Goal: Obtain resource: Obtain resource

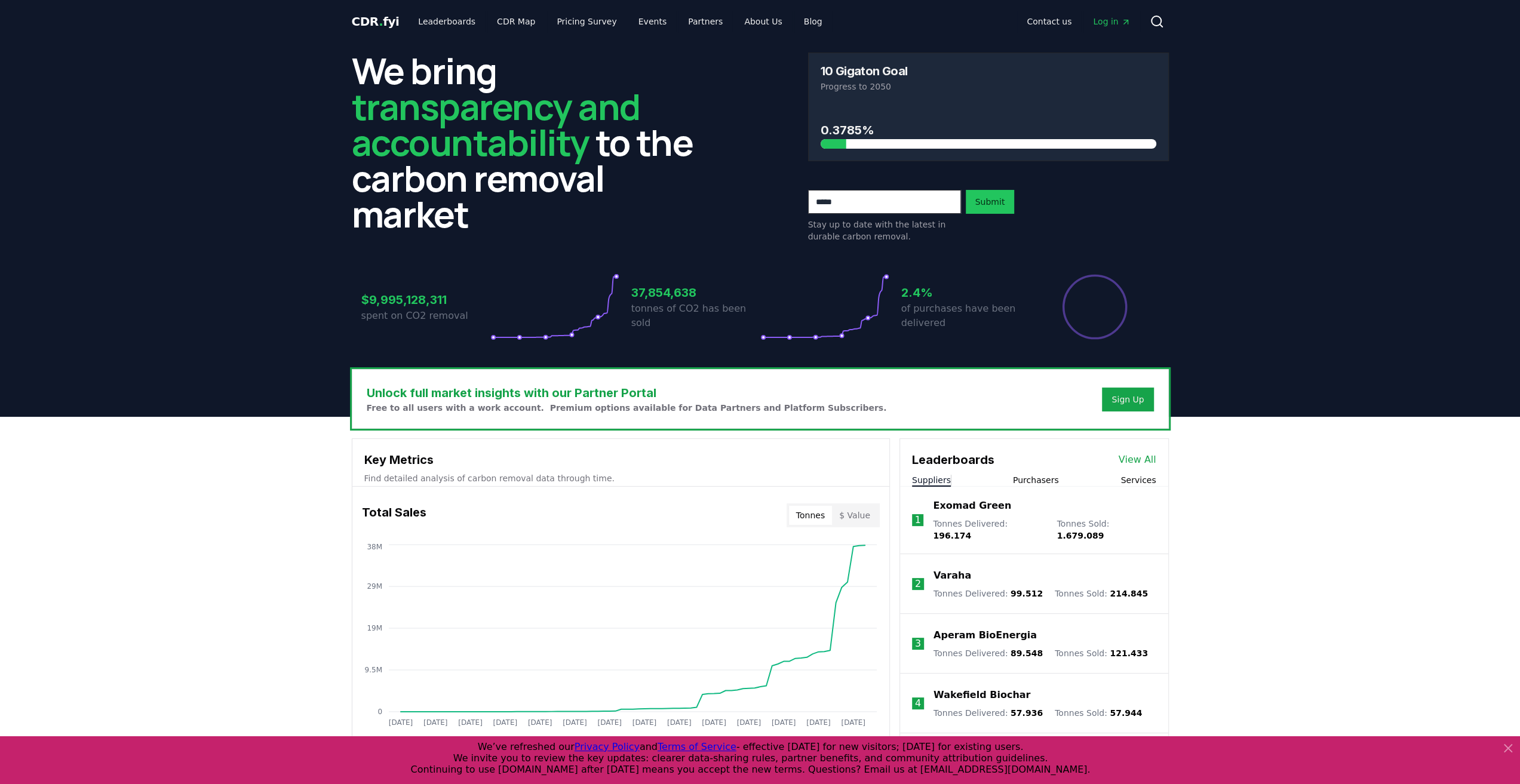
click at [1508, 748] on icon at bounding box center [1508, 748] width 7 height 7
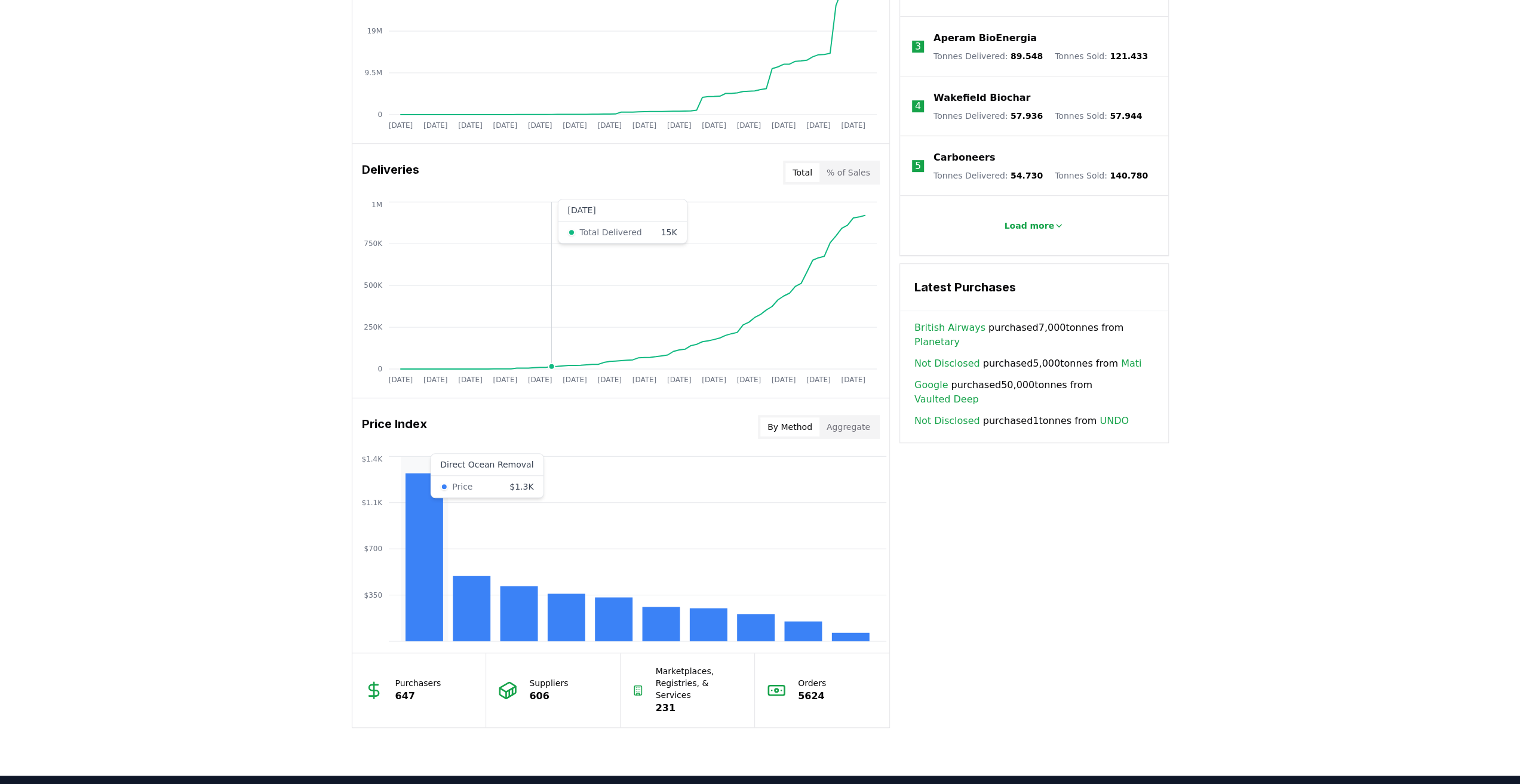
scroll to position [656, 0]
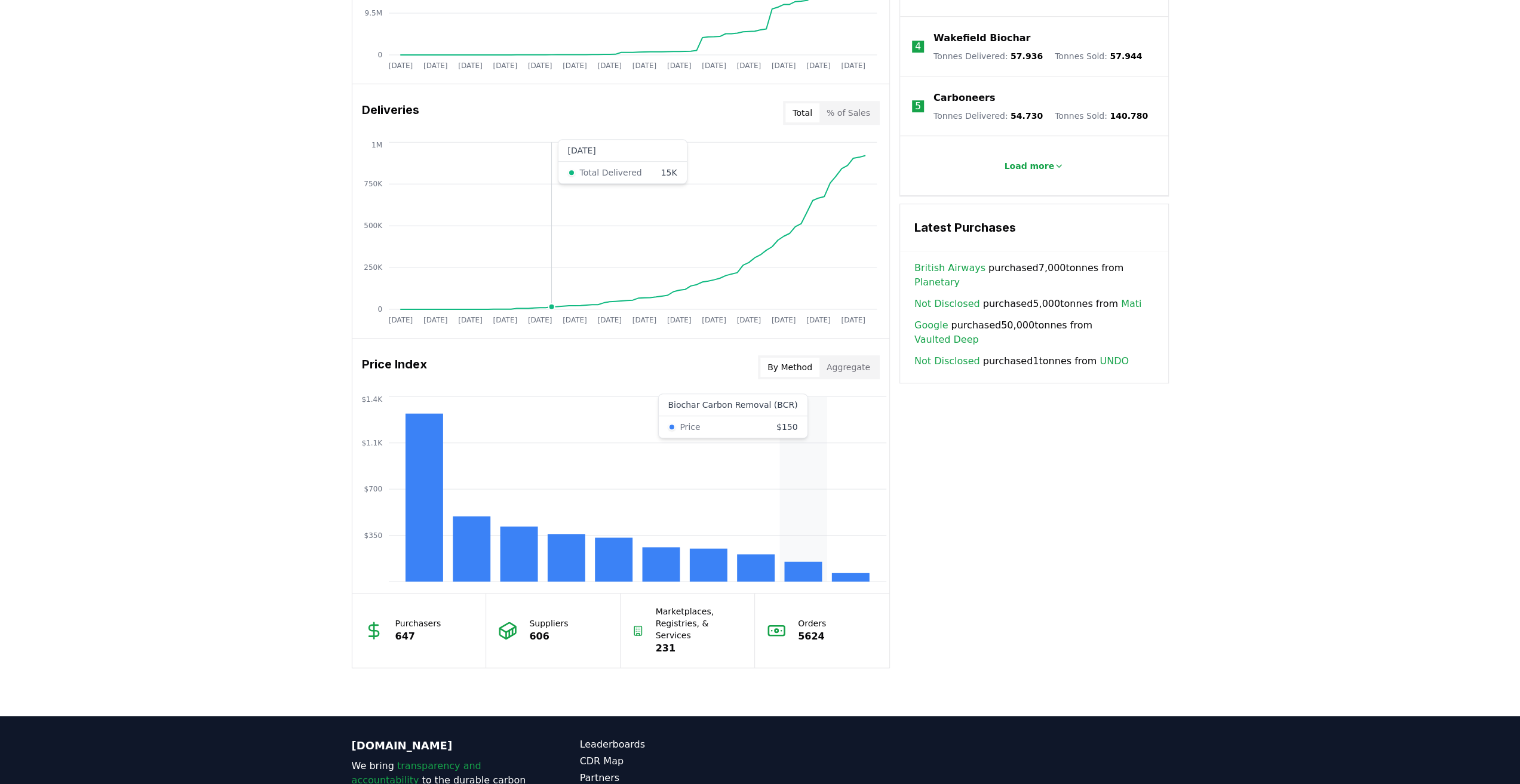
click at [801, 565] on rect at bounding box center [803, 571] width 37 height 19
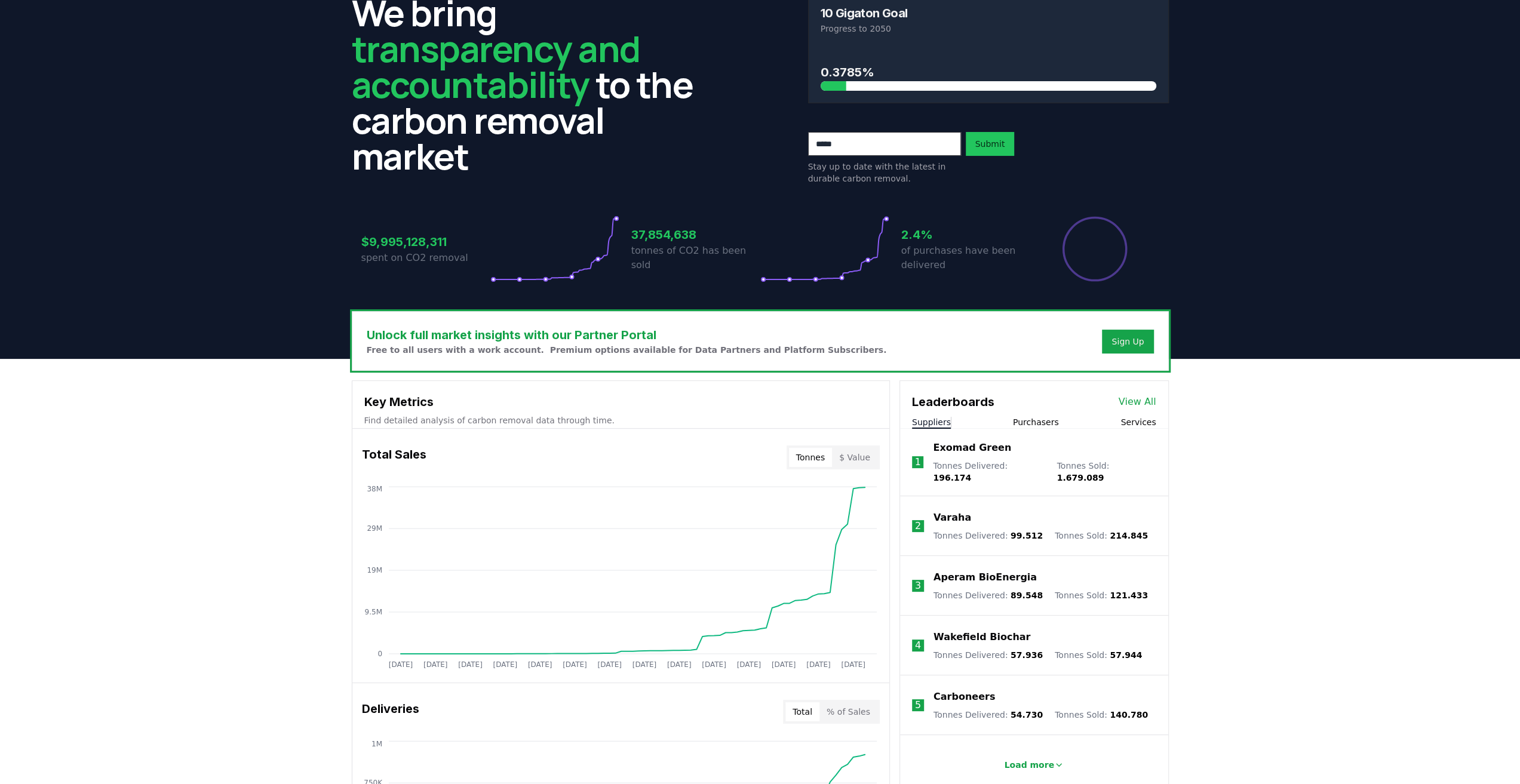
scroll to position [0, 0]
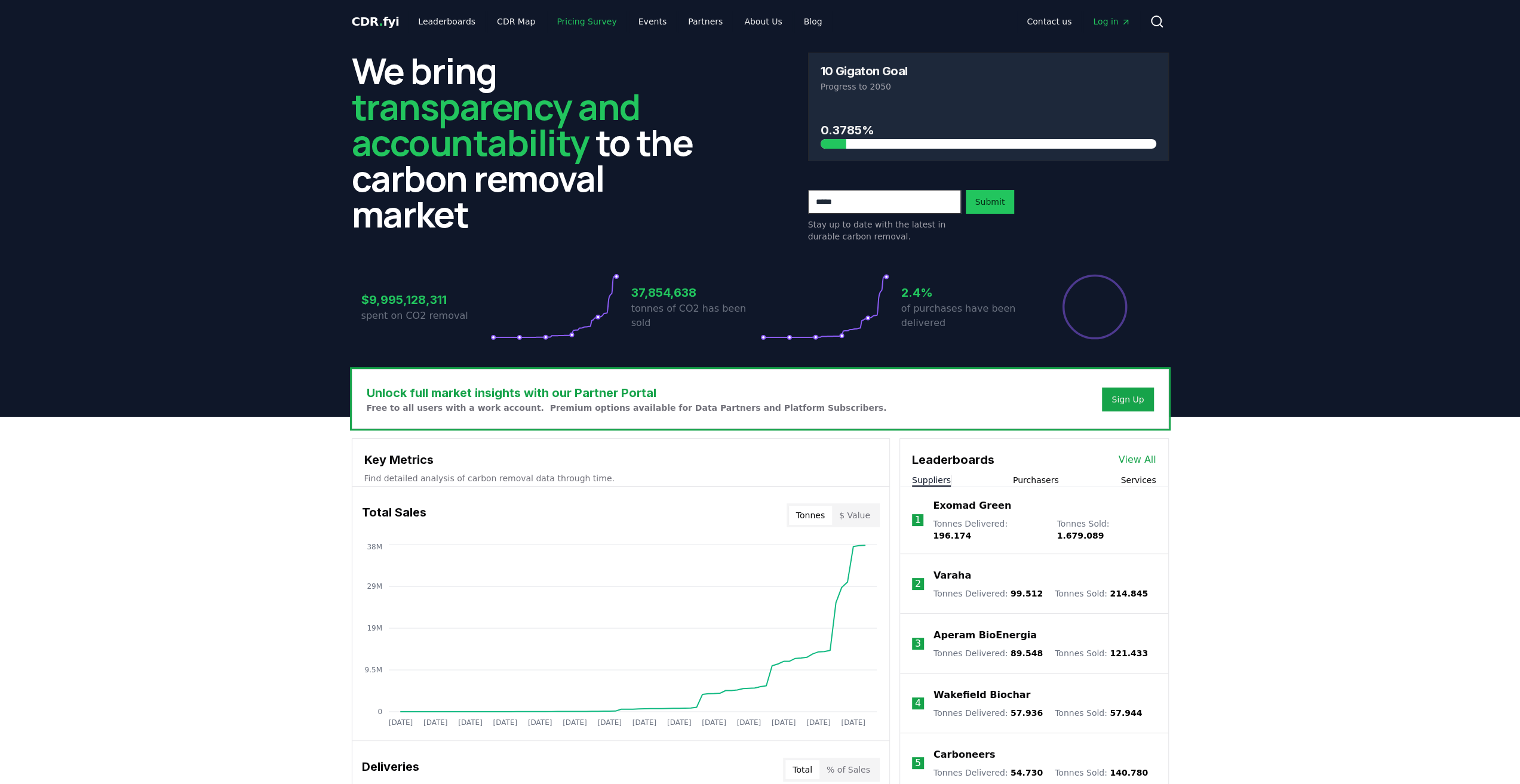
click at [567, 23] on link "Pricing Survey" at bounding box center [586, 21] width 79 height 21
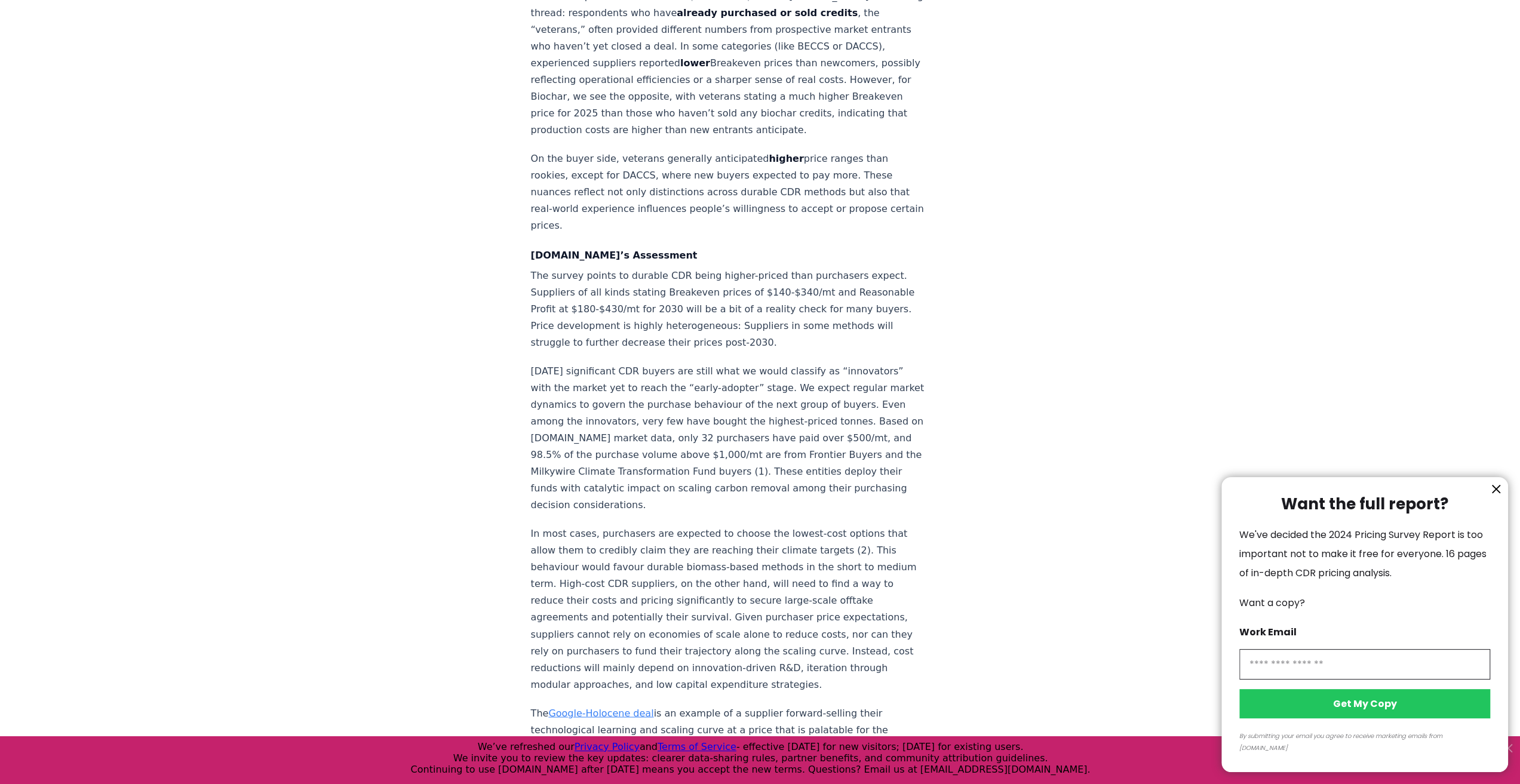
scroll to position [1672, 0]
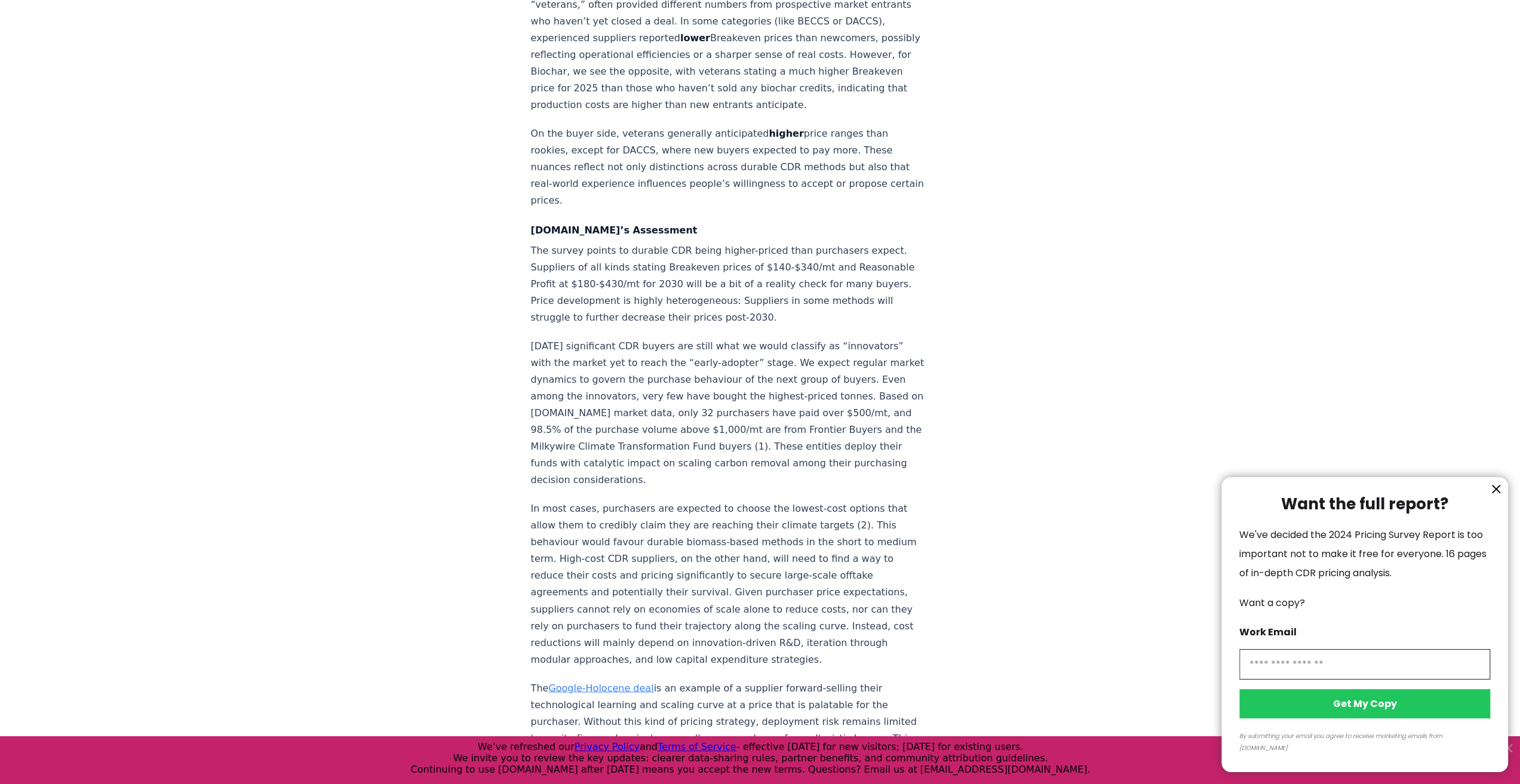
click at [720, 355] on div at bounding box center [760, 392] width 1520 height 784
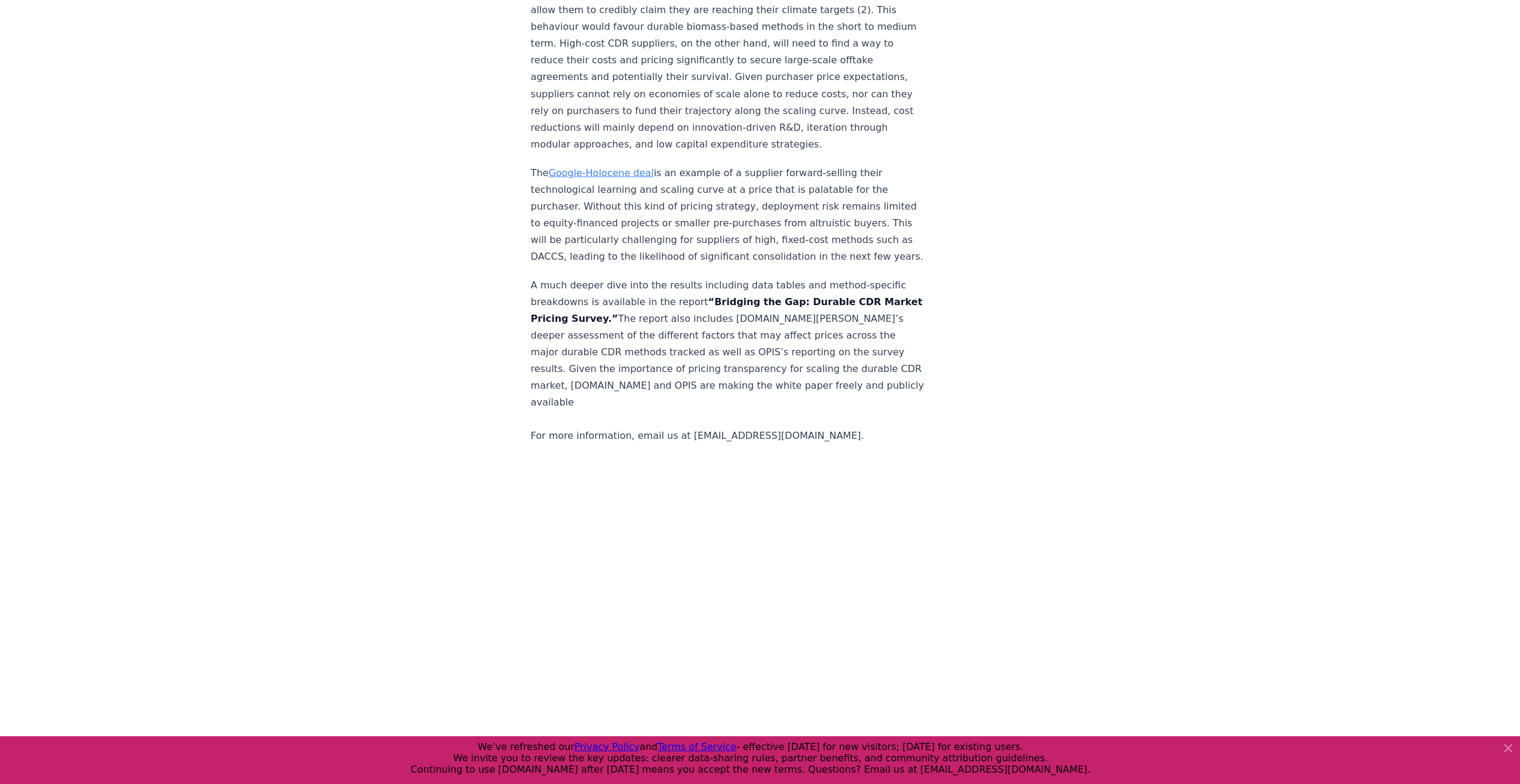
scroll to position [2387, 0]
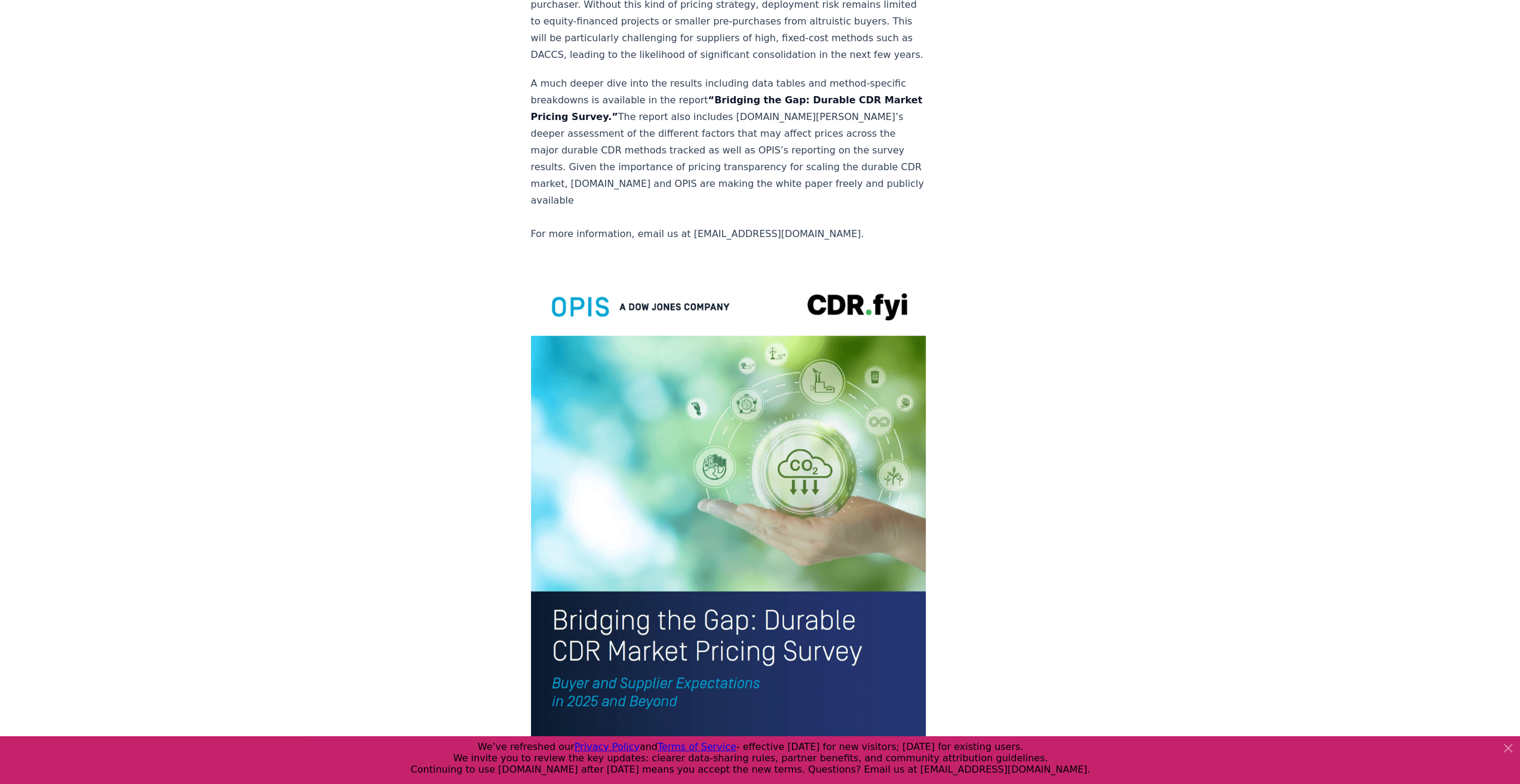
click at [627, 452] on img at bounding box center [729, 528] width 395 height 515
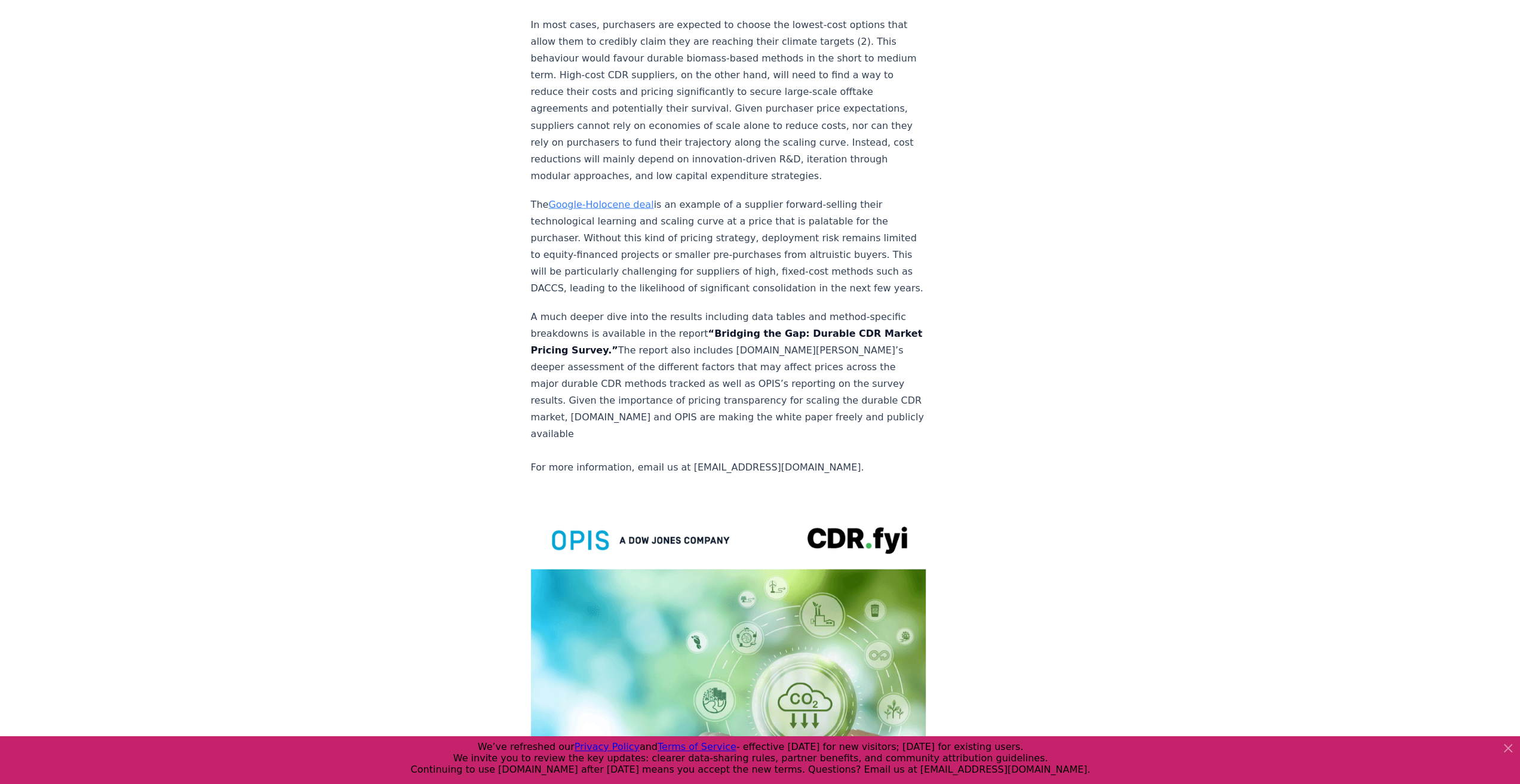
scroll to position [2149, 0]
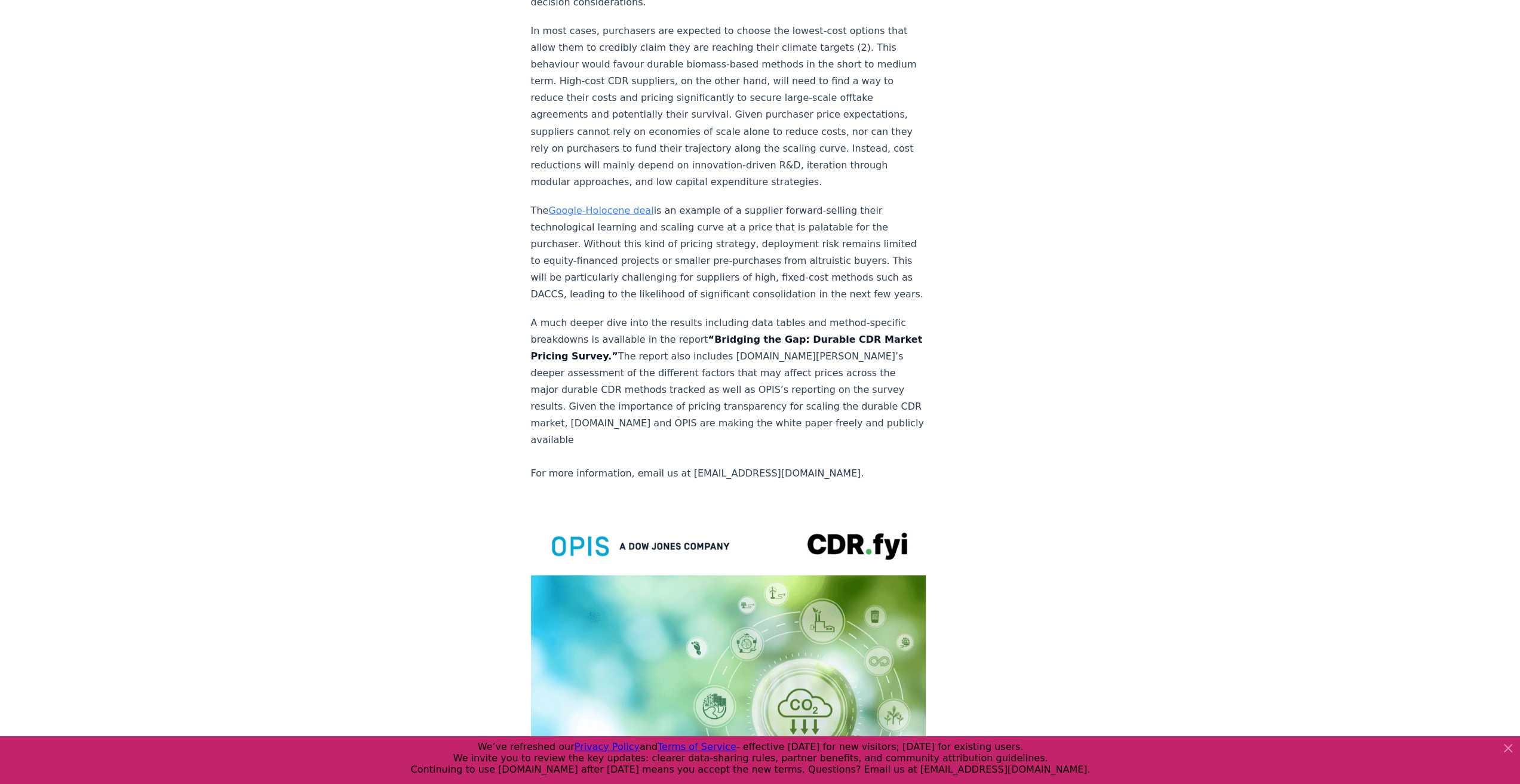
click at [625, 509] on img at bounding box center [729, 766] width 395 height 515
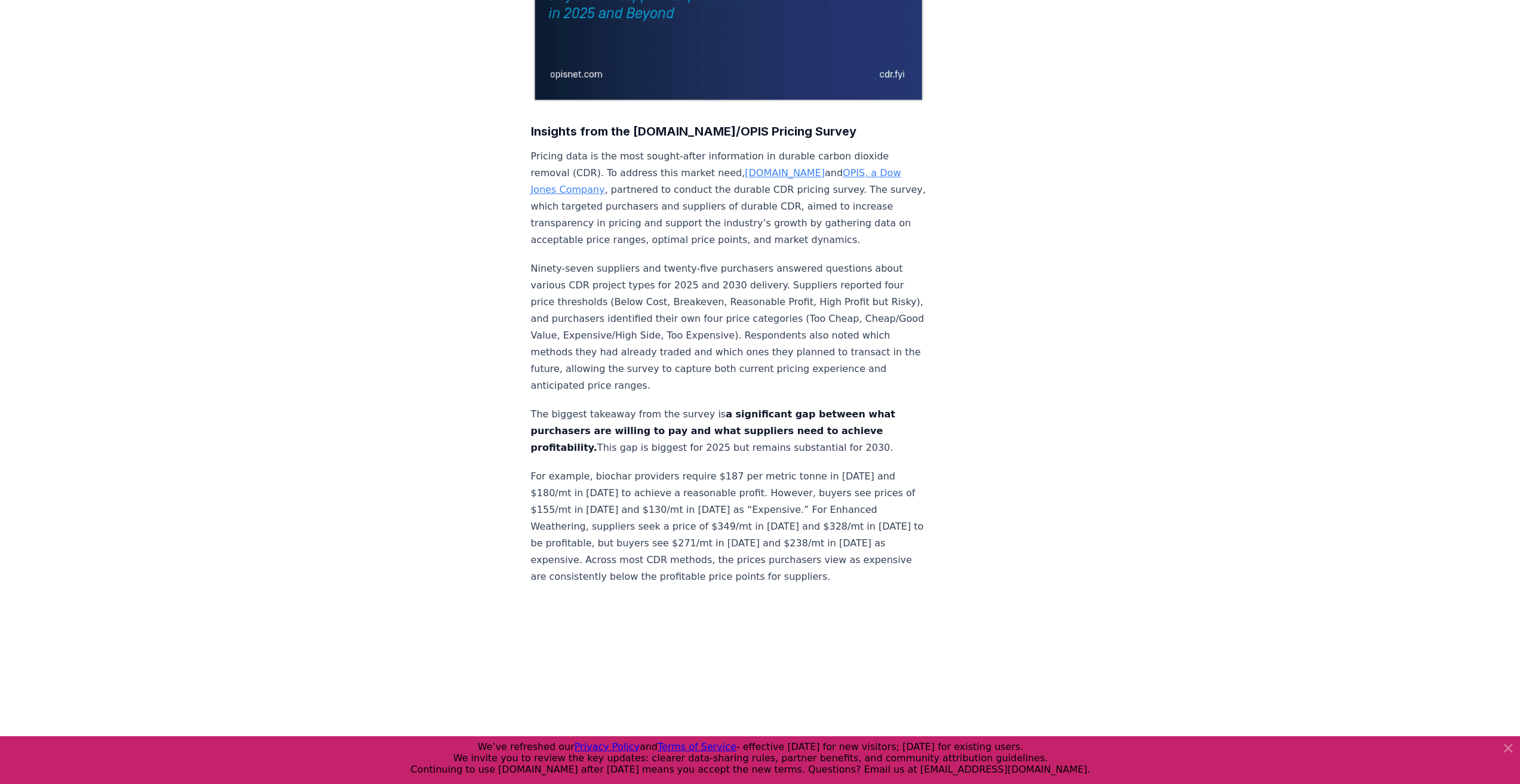
scroll to position [179, 0]
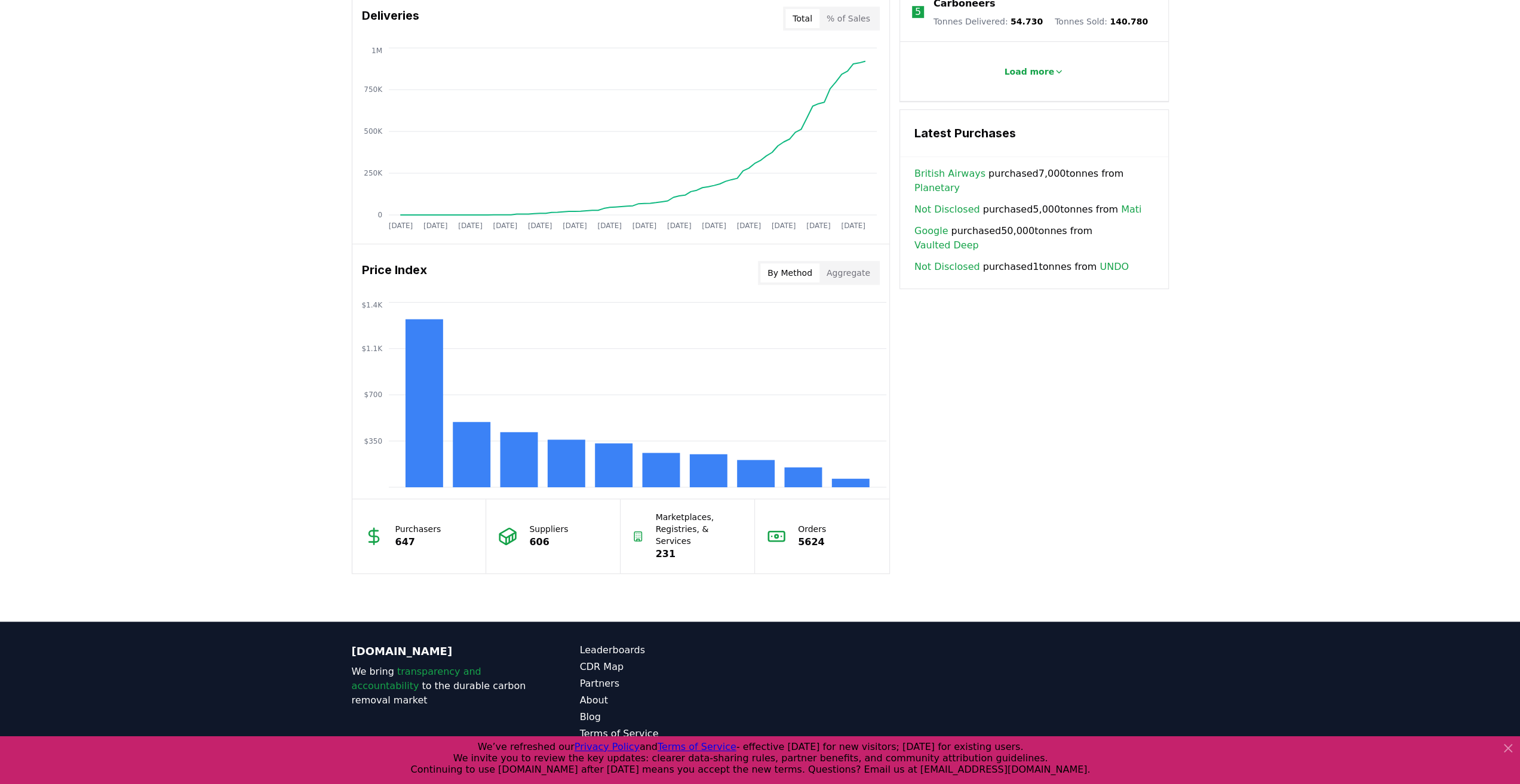
scroll to position [765, 0]
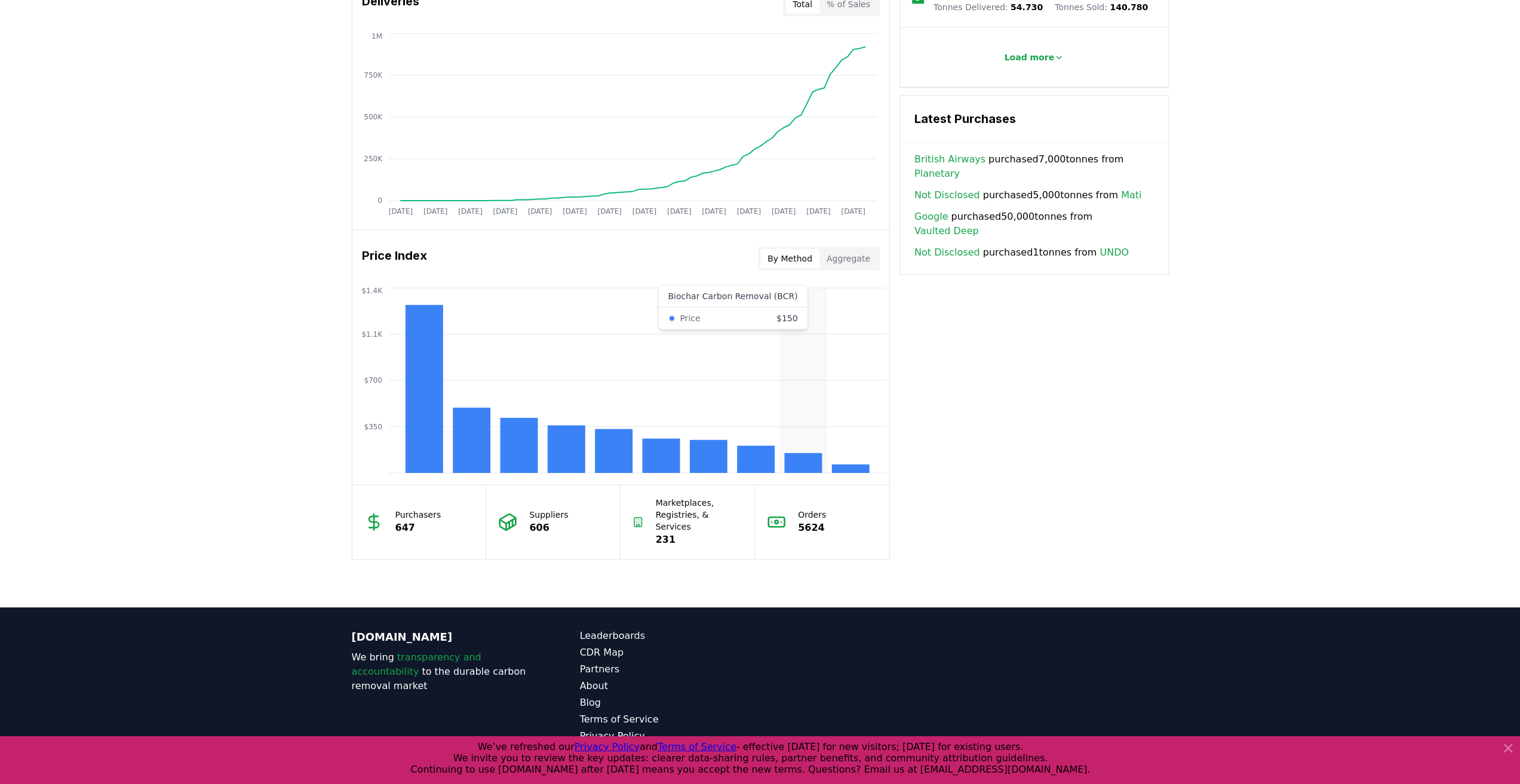
click at [799, 458] on rect at bounding box center [803, 462] width 37 height 19
click at [876, 469] on icon "$350 $700 $1.1K $1.4K" at bounding box center [621, 380] width 537 height 191
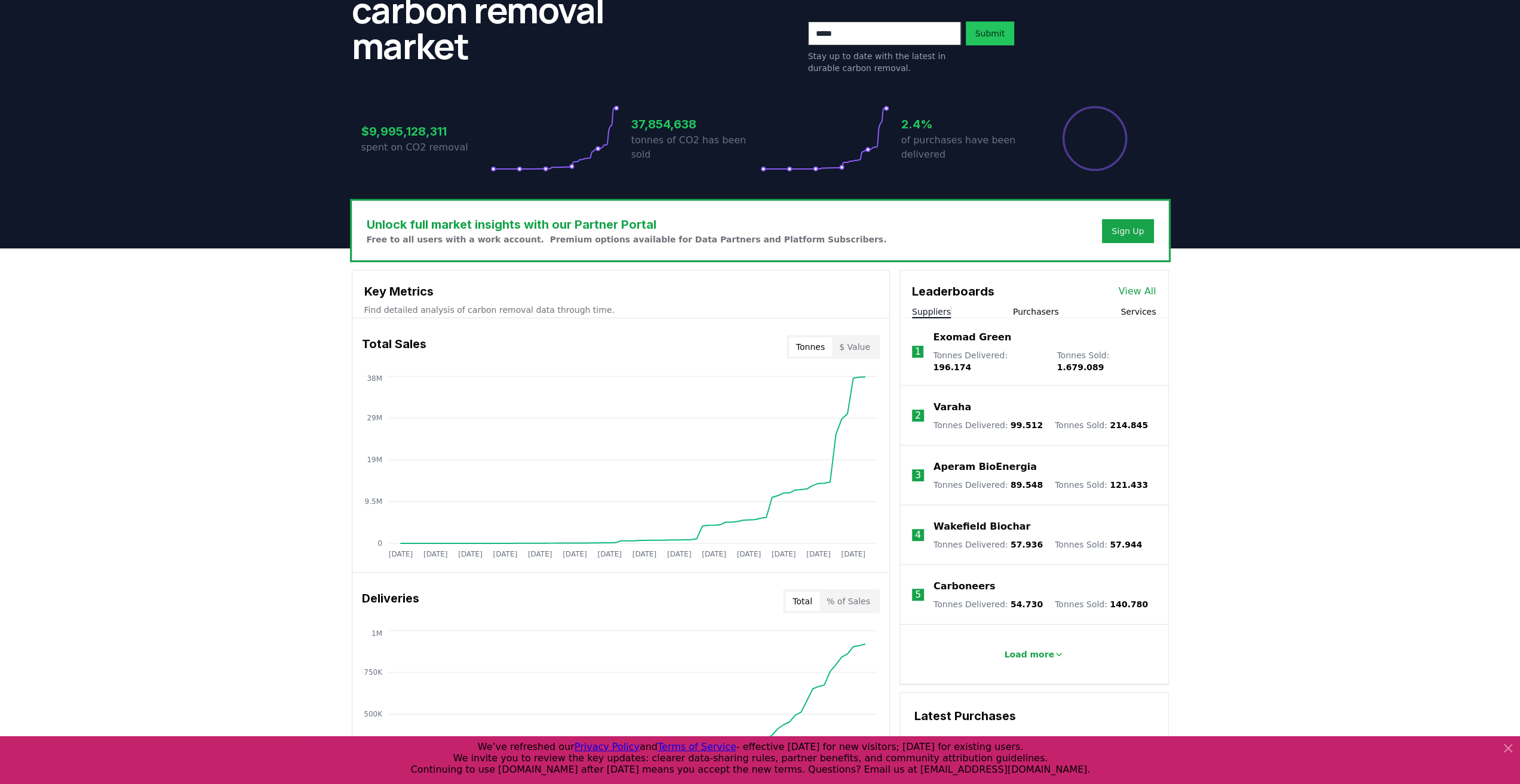
scroll to position [0, 0]
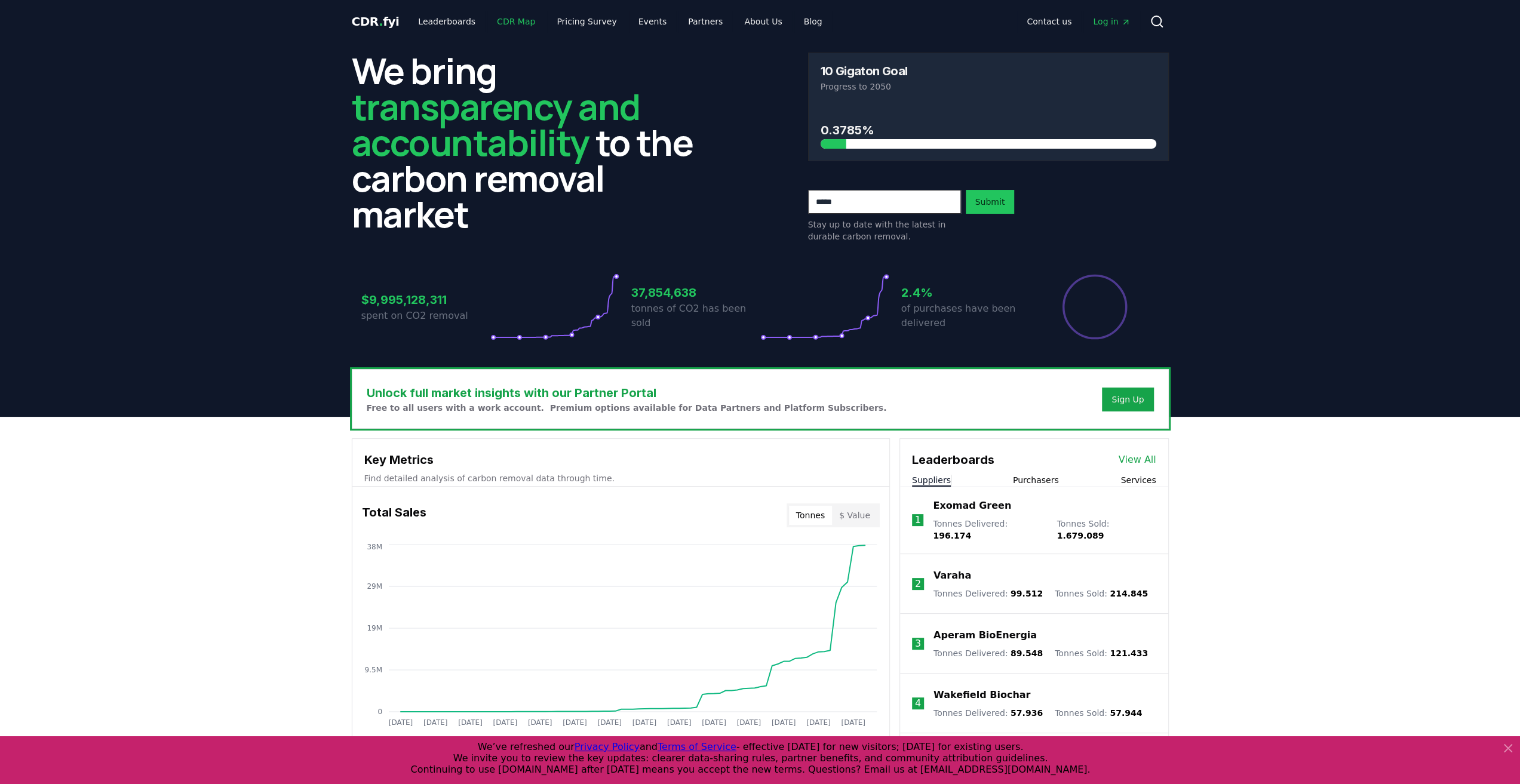
click at [513, 19] on link "CDR Map" at bounding box center [516, 21] width 58 height 21
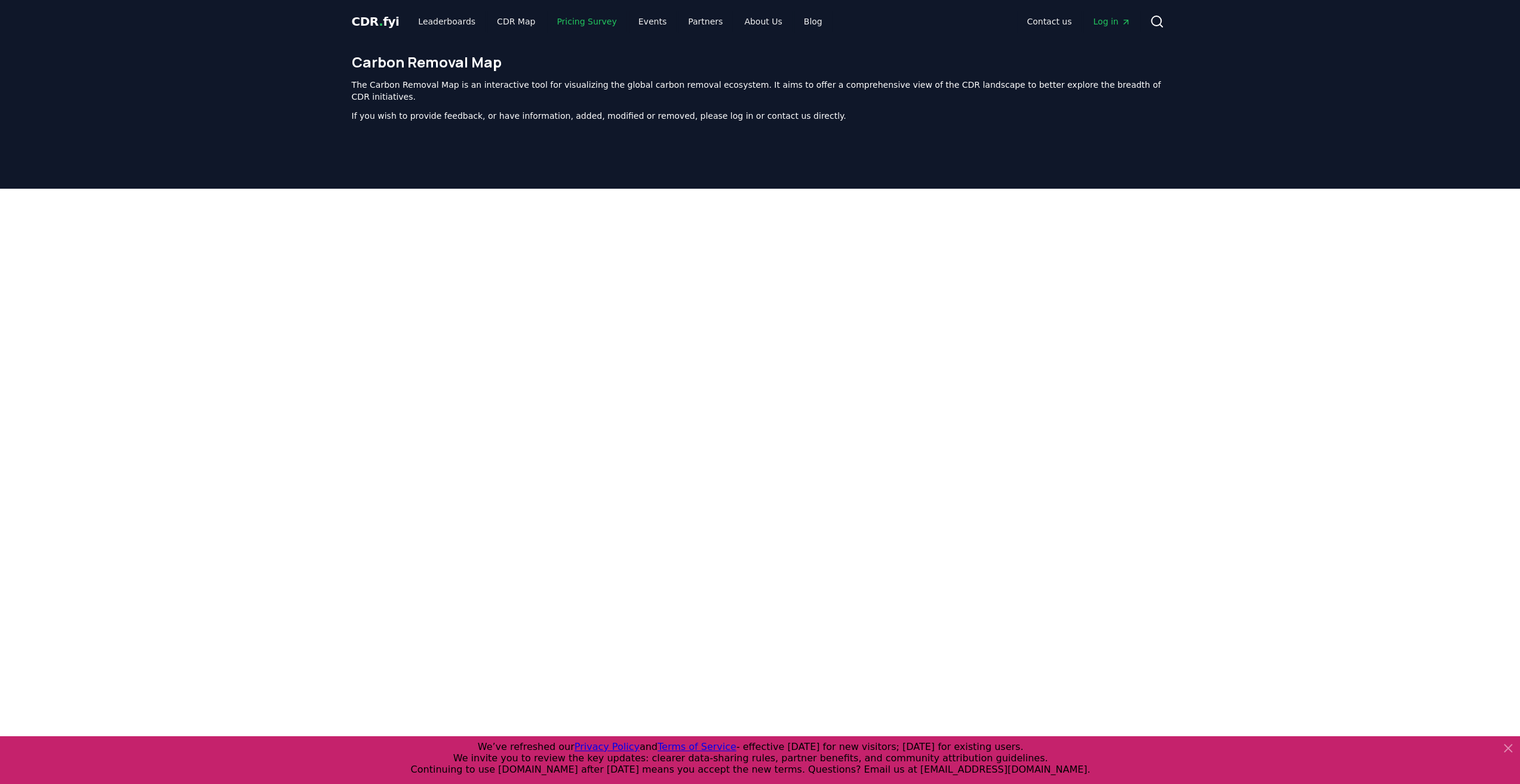
click at [583, 26] on link "Pricing Survey" at bounding box center [586, 21] width 79 height 21
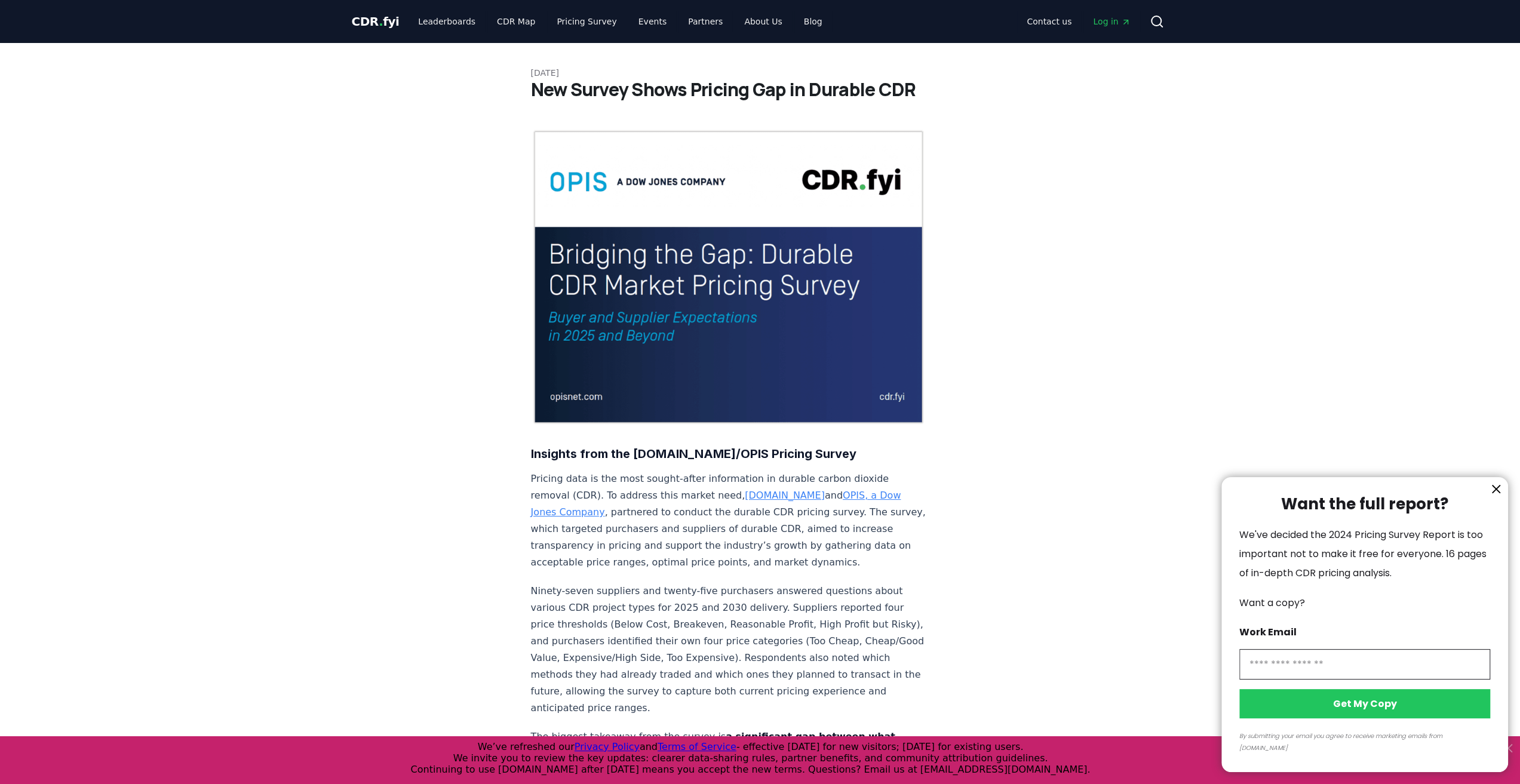
click at [1344, 679] on input "information" at bounding box center [1364, 664] width 251 height 30
type input "**********"
click at [1326, 711] on button "Get My Copy" at bounding box center [1364, 703] width 251 height 29
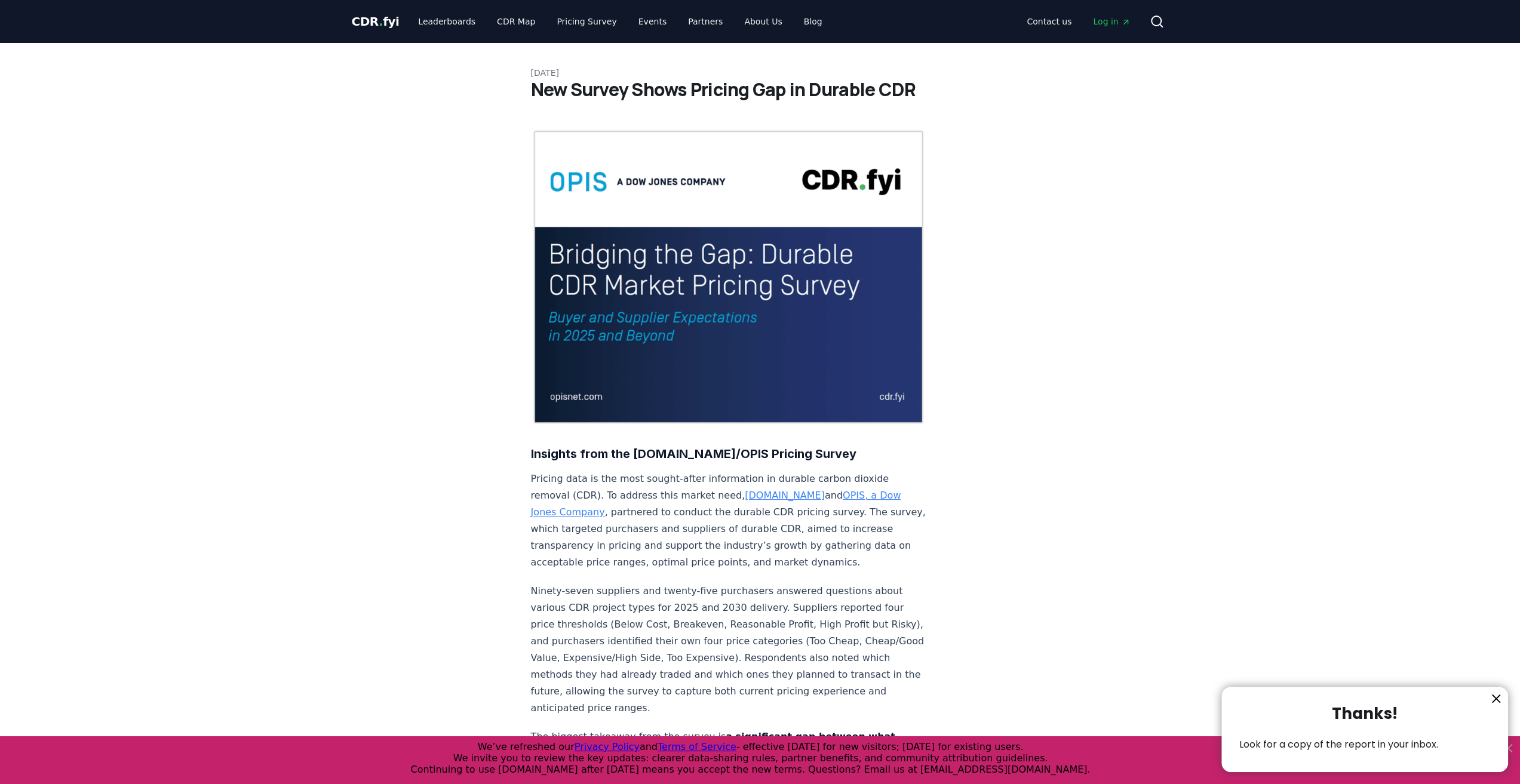
click at [368, 14] on div at bounding box center [760, 392] width 1520 height 784
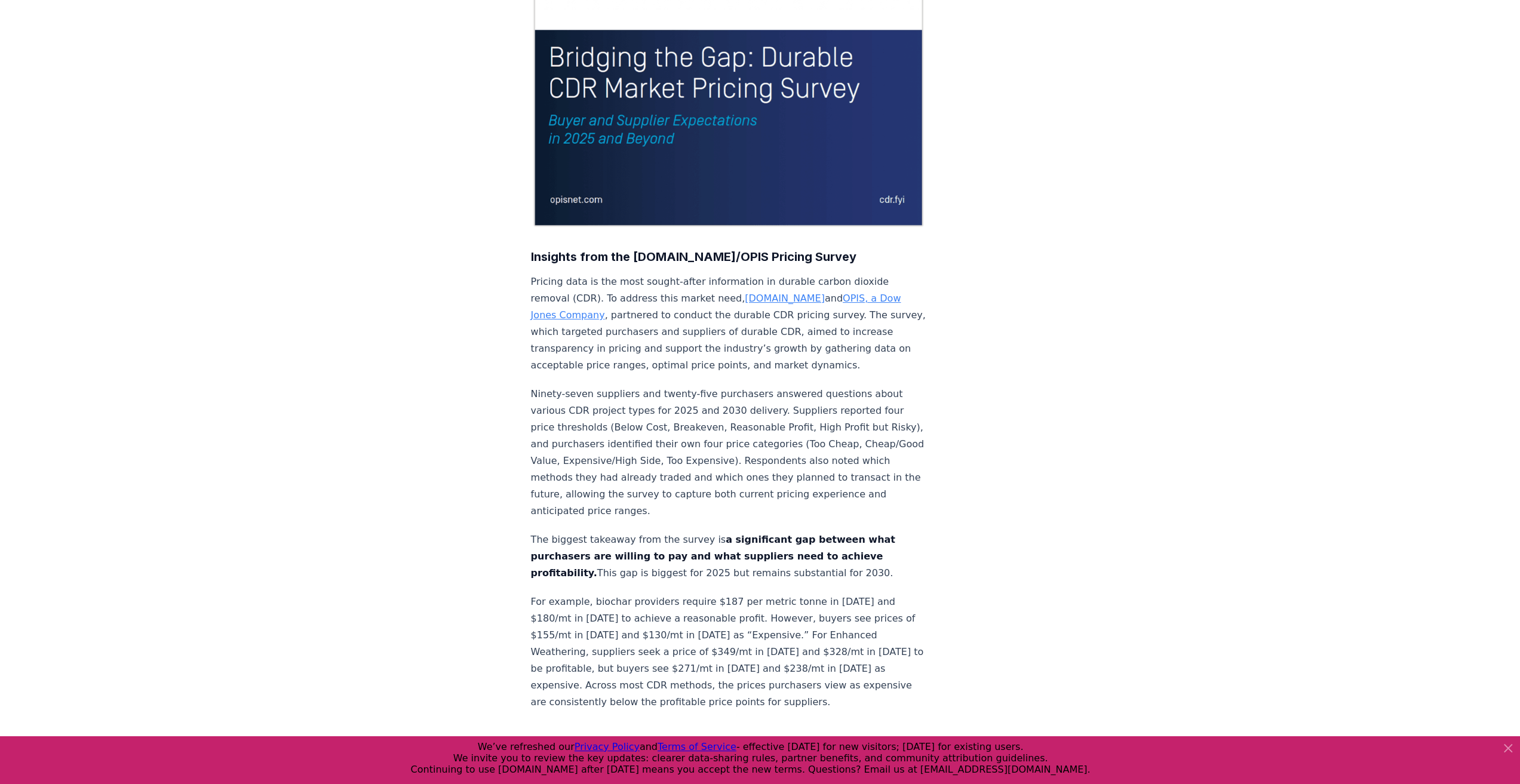
scroll to position [358, 0]
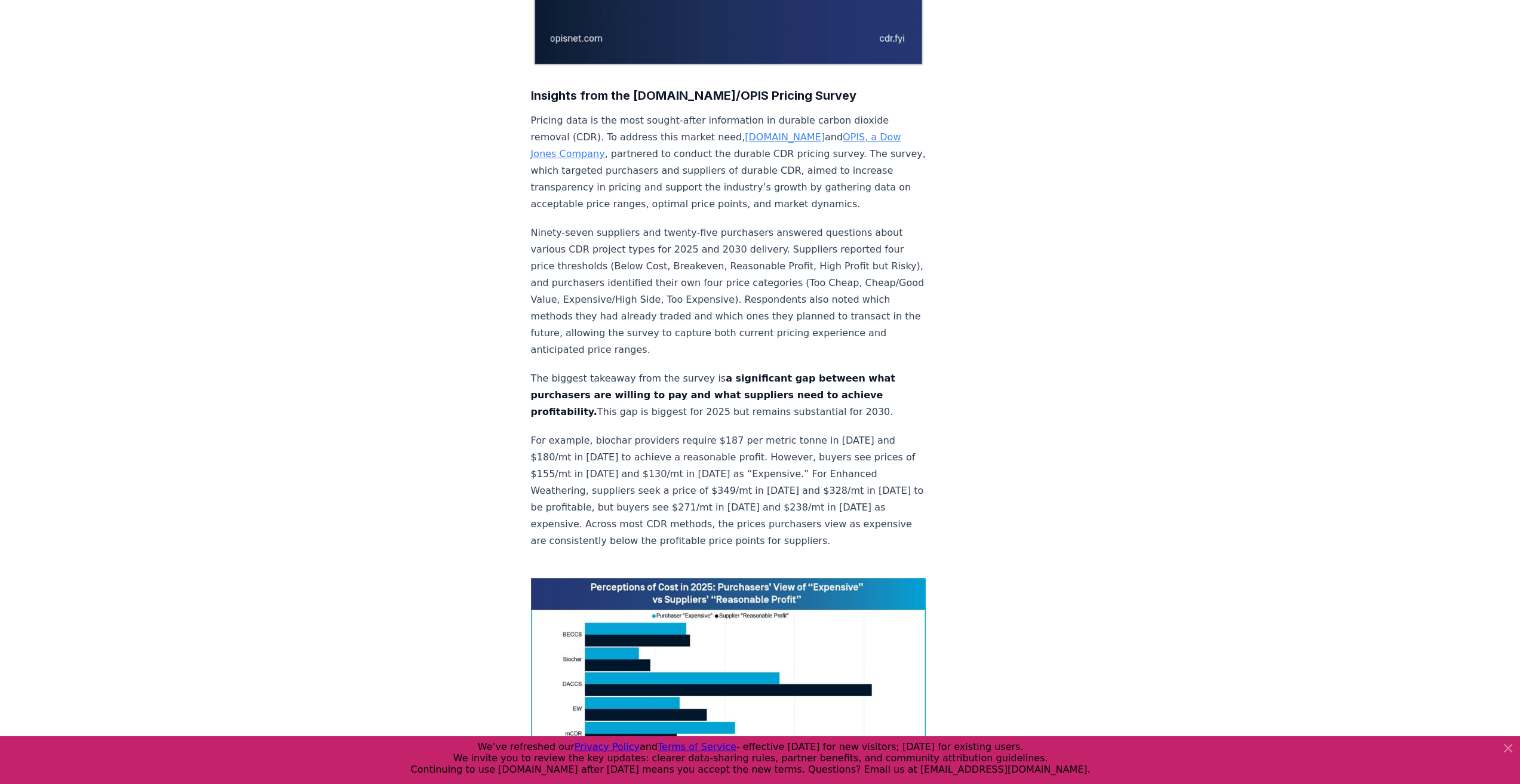
click at [744, 131] on link "[DOMAIN_NAME]" at bounding box center [784, 136] width 80 height 12
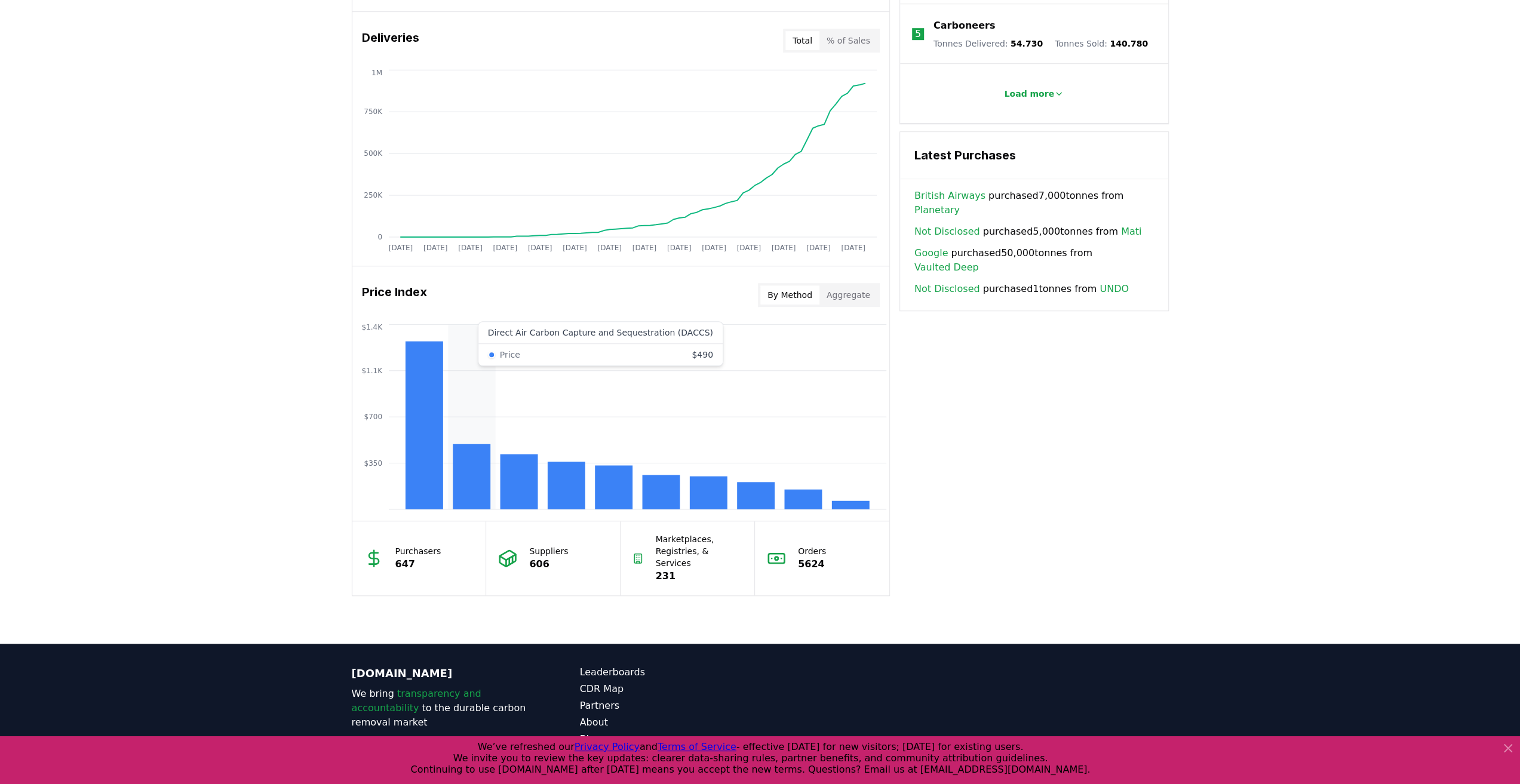
scroll to position [765, 0]
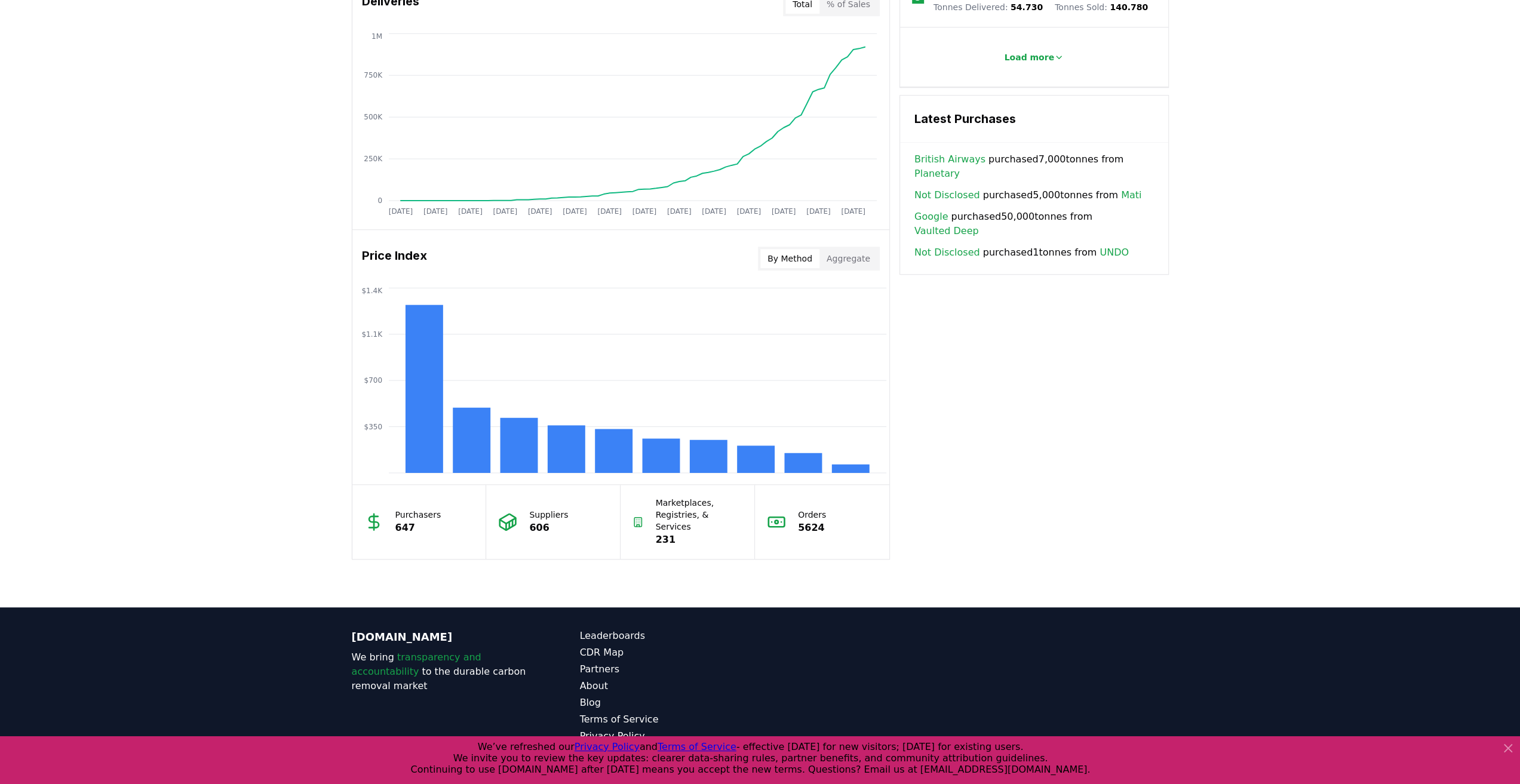
click at [807, 260] on button "By Method" at bounding box center [790, 259] width 59 height 19
click at [860, 255] on button "Aggregate" at bounding box center [847, 259] width 58 height 19
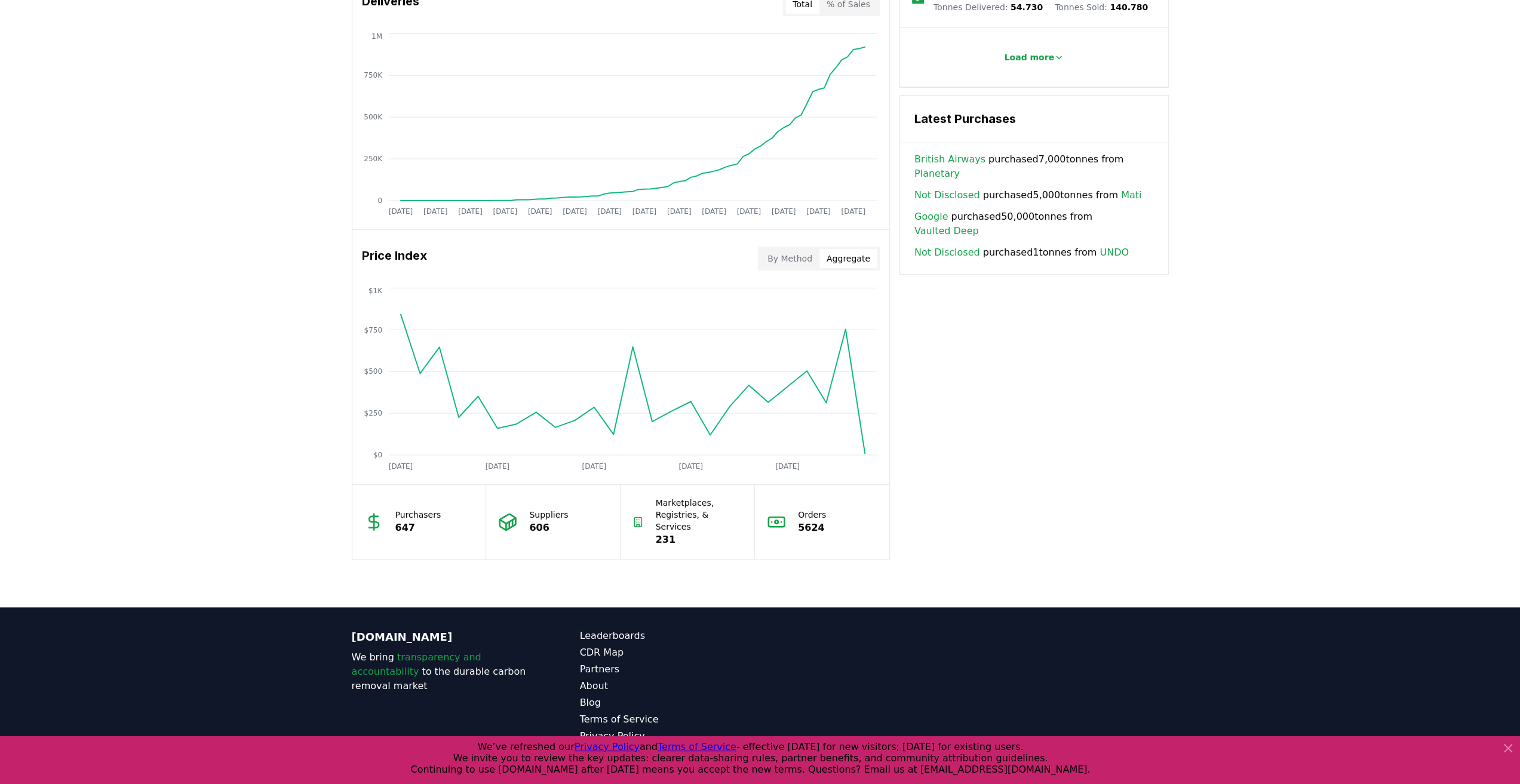
click at [807, 255] on button "By Method" at bounding box center [790, 259] width 59 height 19
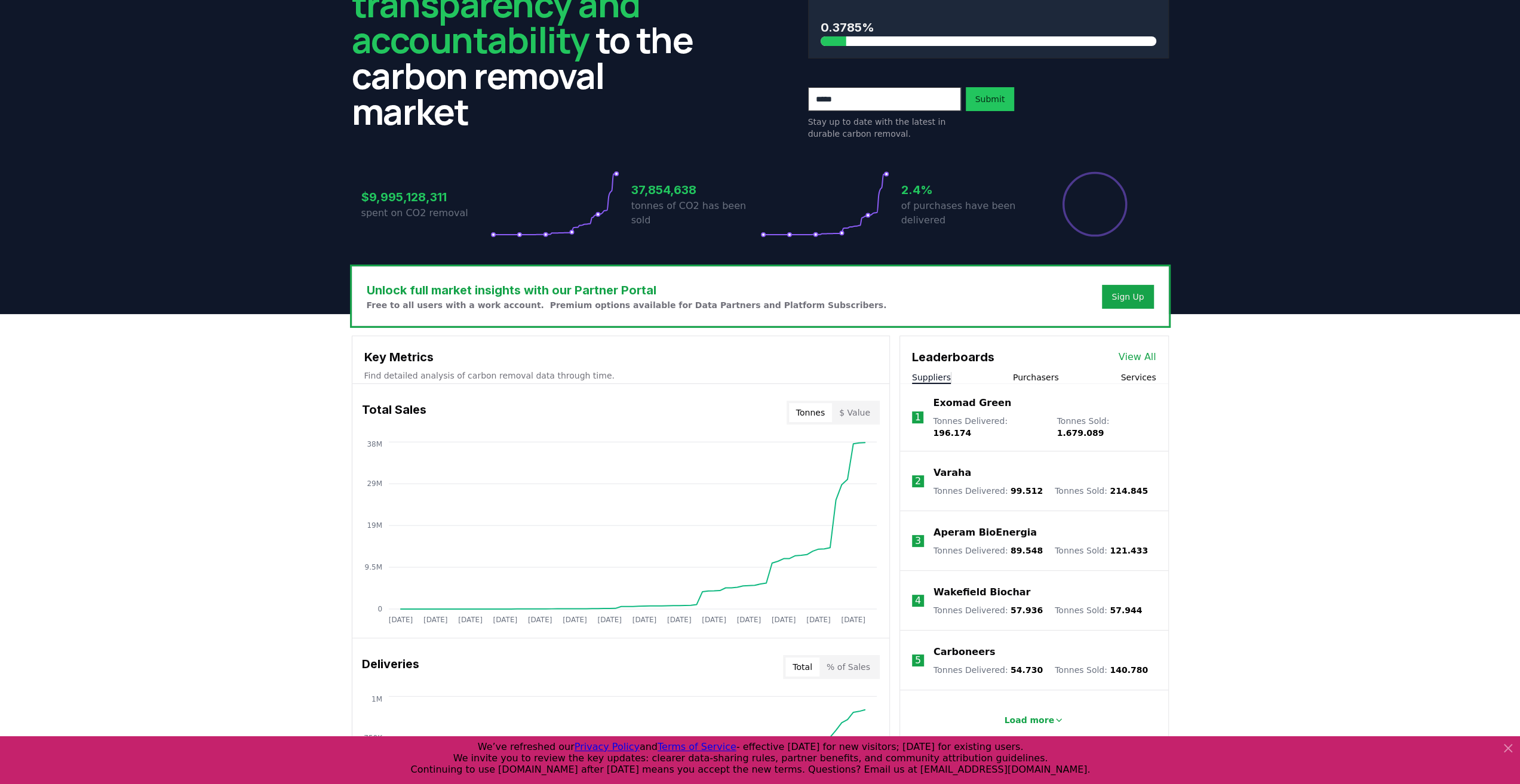
scroll to position [0, 0]
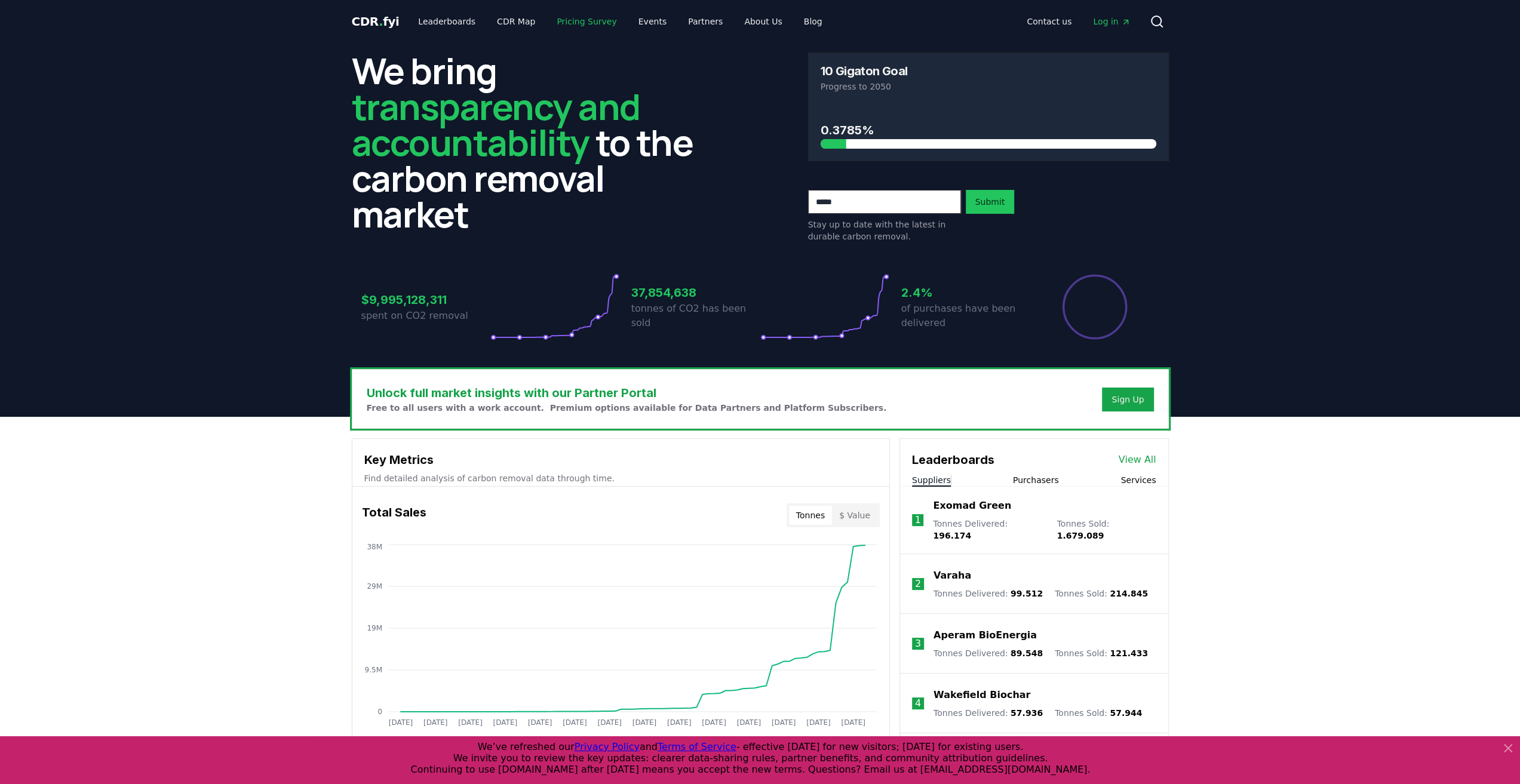
click at [568, 27] on link "Pricing Survey" at bounding box center [586, 21] width 79 height 21
